Goal: Communication & Community: Answer question/provide support

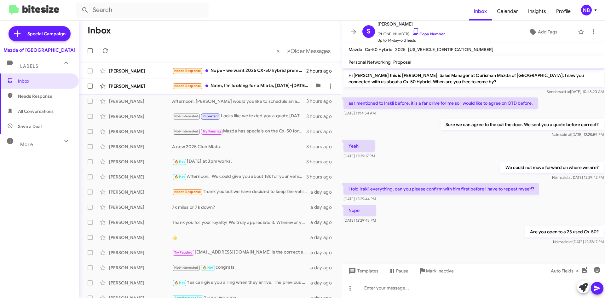
click at [240, 84] on div "Needs Response [PERSON_NAME], I'm looking for a Miata, [DATE]-[DATE], old style…" at bounding box center [242, 85] width 140 height 7
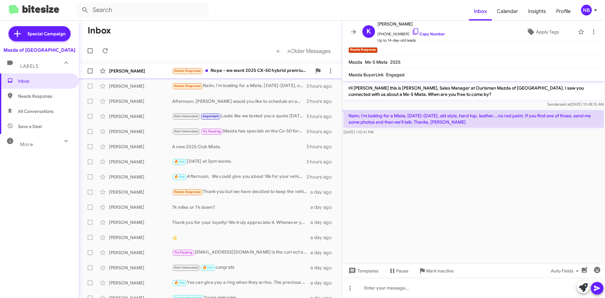
click at [256, 72] on div "Needs Response Nope - we want 2025 CX-50 hybrid premium and not in a rush, I'll…" at bounding box center [242, 70] width 140 height 7
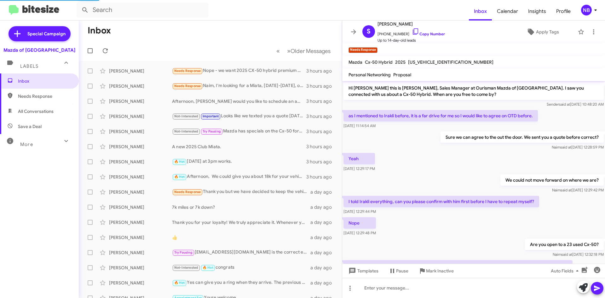
scroll to position [31, 0]
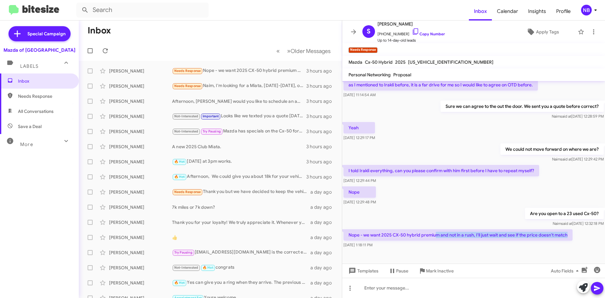
drag, startPoint x: 437, startPoint y: 235, endPoint x: 580, endPoint y: 236, distance: 142.5
click at [580, 236] on div "Nope - we want 2025 CX-50 hybrid premium and not in a rush, I'll just wait and …" at bounding box center [473, 238] width 263 height 21
click at [555, 236] on p "Nope - we want 2025 CX-50 hybrid premium and not in a rush, I'll just wait and …" at bounding box center [458, 234] width 229 height 11
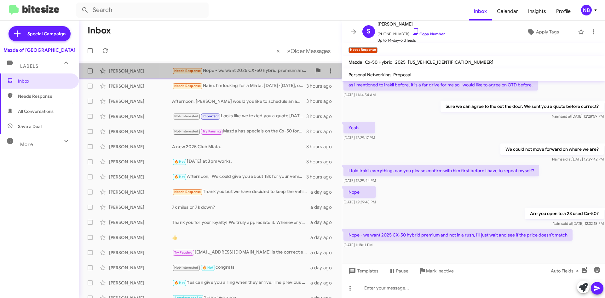
click at [258, 71] on div "Needs Response Nope - we want 2025 CX-50 hybrid premium and not in a rush, I'll…" at bounding box center [242, 70] width 140 height 7
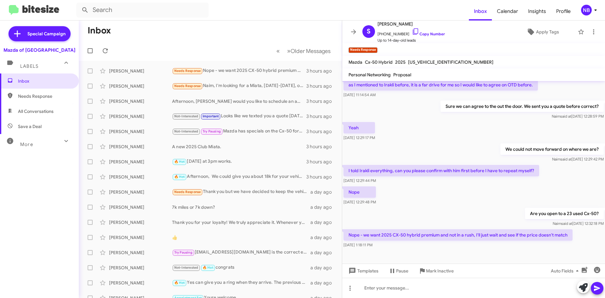
drag, startPoint x: 398, startPoint y: 239, endPoint x: 501, endPoint y: 243, distance: 102.9
click at [501, 243] on div "Nope - we want 2025 CX-50 hybrid premium and not in a rush, I'll just wait and …" at bounding box center [458, 238] width 229 height 19
click at [503, 237] on p "Nope - we want 2025 CX-50 hybrid premium and not in a rush, I'll just wait and …" at bounding box center [458, 234] width 229 height 11
drag, startPoint x: 517, startPoint y: 235, endPoint x: 556, endPoint y: 243, distance: 39.2
click at [556, 243] on div "Nope - we want 2025 CX-50 hybrid premium and not in a rush, I'll just wait and …" at bounding box center [458, 238] width 229 height 19
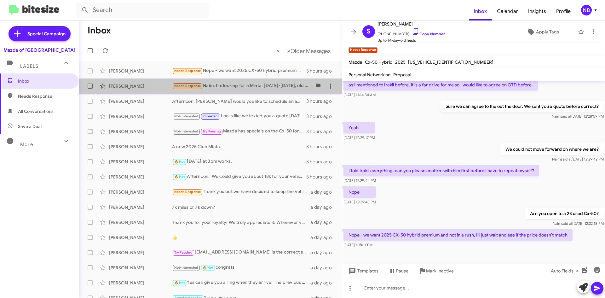
click at [234, 87] on div "Needs Response [PERSON_NAME], I'm looking for a Miata, [DATE]-[DATE], old style…" at bounding box center [242, 85] width 140 height 7
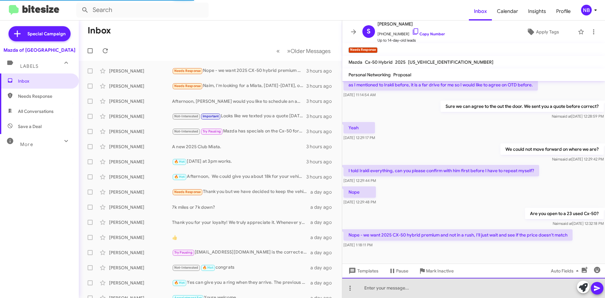
click at [436, 286] on div at bounding box center [473, 288] width 263 height 20
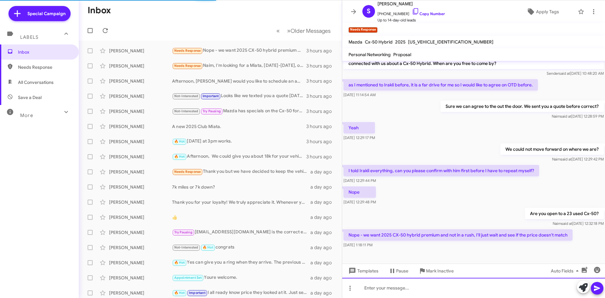
scroll to position [11, 0]
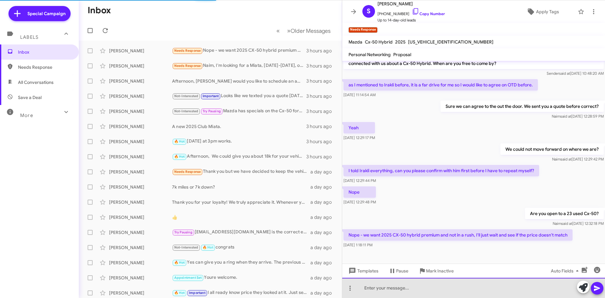
click at [436, 286] on div at bounding box center [473, 288] width 263 height 20
